Goal: Browse casually: Explore the website without a specific task or goal

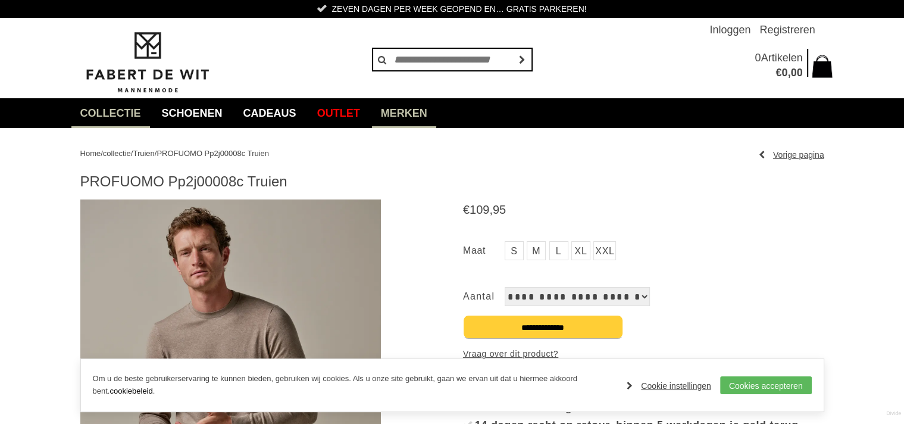
click at [432, 106] on link "Merken" at bounding box center [404, 113] width 64 height 30
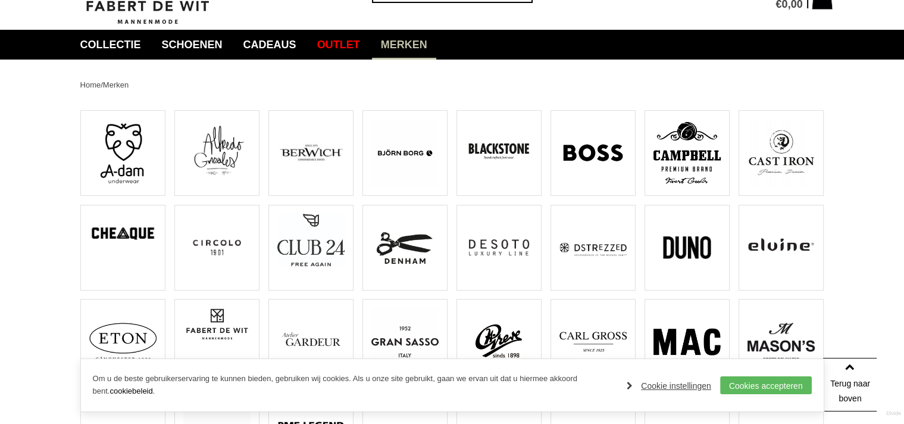
scroll to position [55, 0]
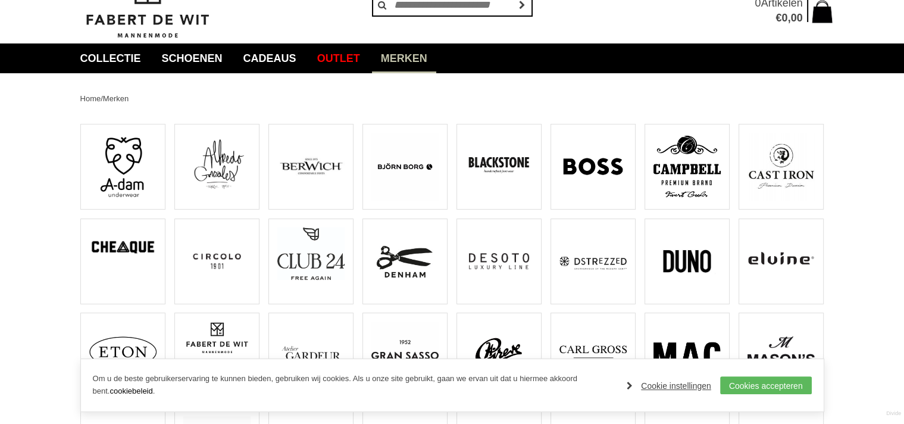
click at [318, 164] on img at bounding box center [310, 166] width 67 height 67
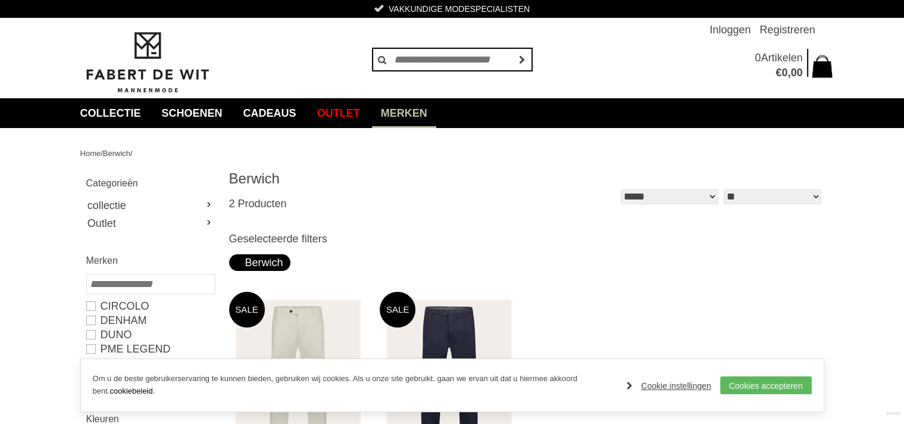
click at [436, 112] on link "Merken" at bounding box center [404, 113] width 64 height 30
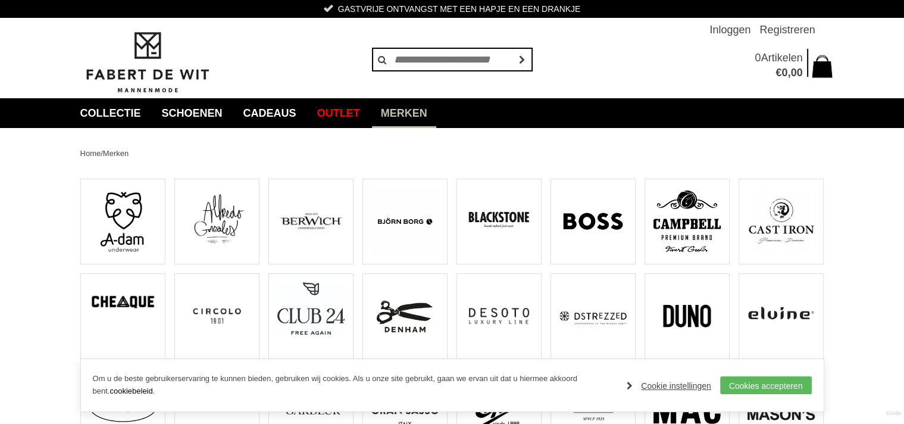
click at [683, 326] on img at bounding box center [686, 315] width 67 height 67
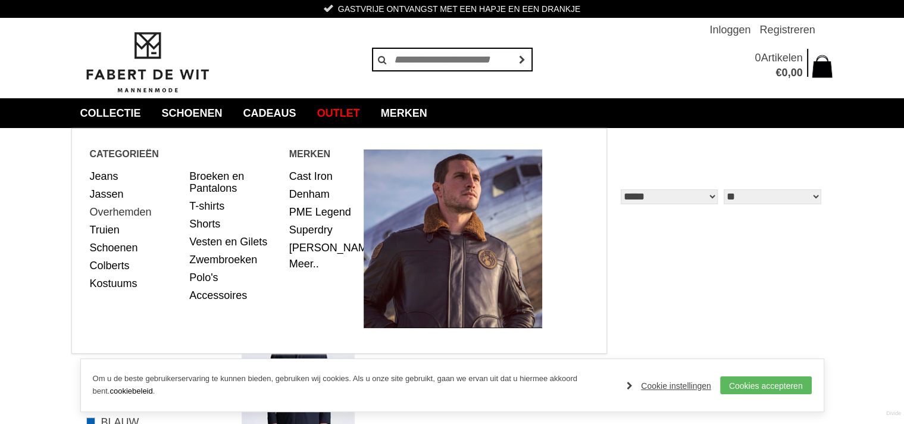
click at [137, 208] on link "Overhemden" at bounding box center [135, 212] width 91 height 18
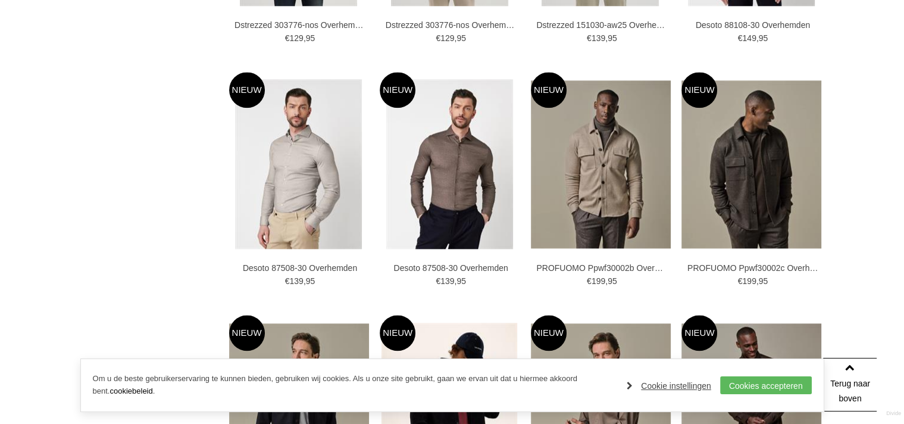
scroll to position [1365, 0]
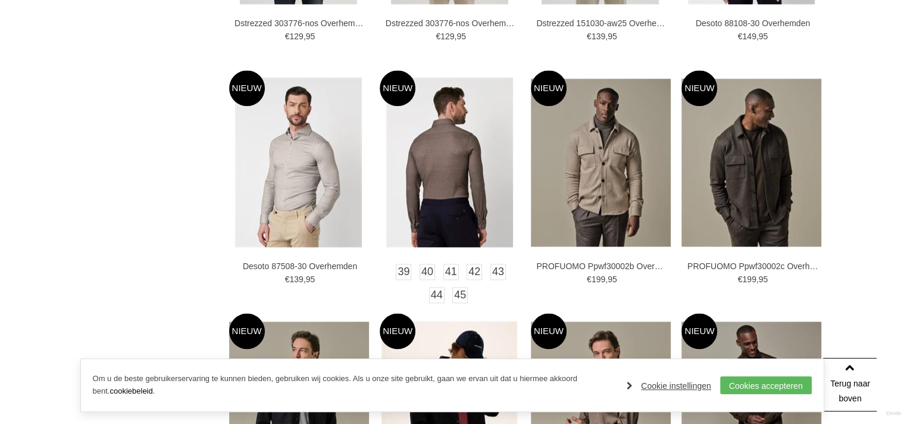
click at [435, 161] on img at bounding box center [449, 162] width 127 height 170
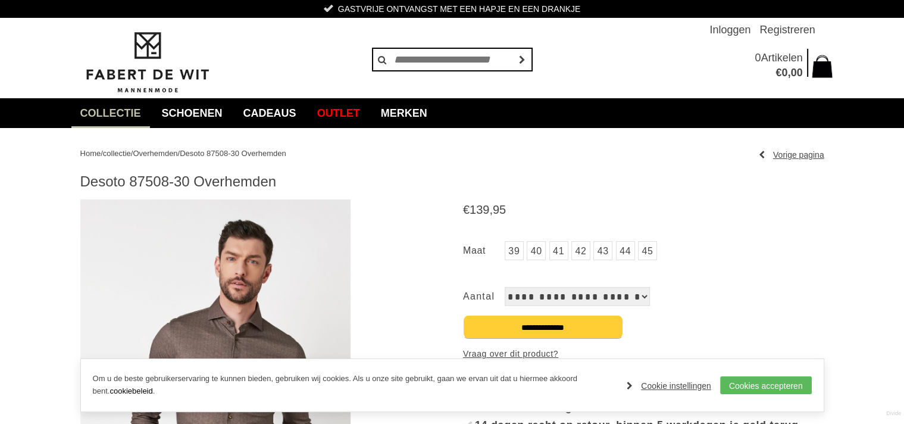
click at [244, 313] on img at bounding box center [215, 379] width 271 height 361
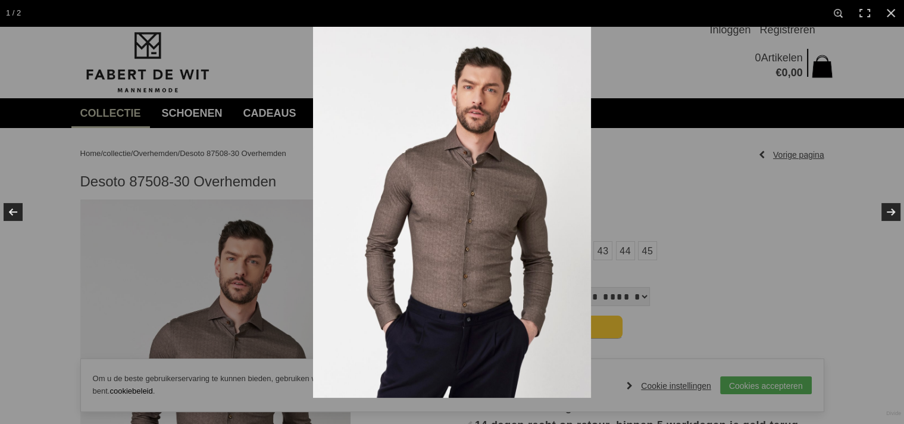
click at [465, 225] on img at bounding box center [452, 211] width 278 height 371
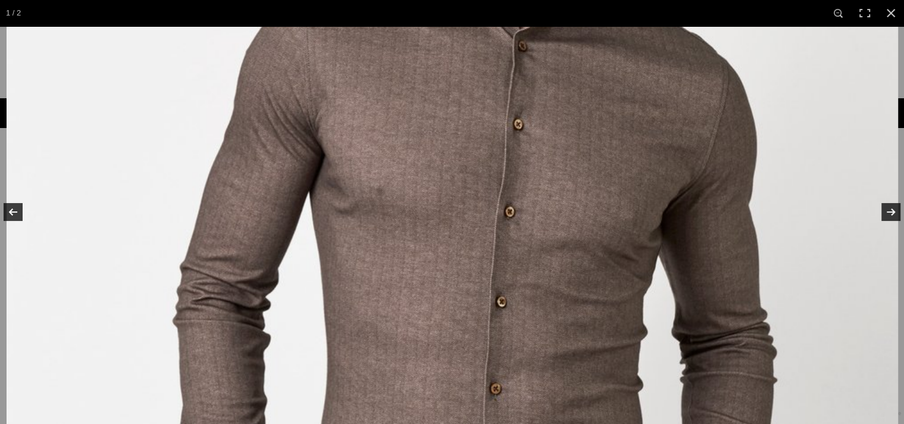
click at [623, 68] on img at bounding box center [452, 183] width 891 height 1190
